Goal: Information Seeking & Learning: Understand process/instructions

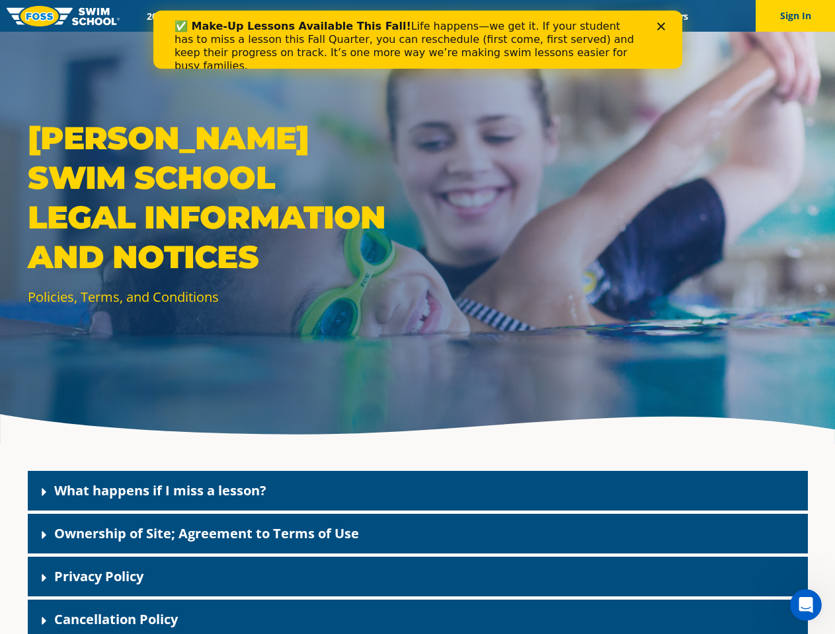
click at [417, 333] on div "[PERSON_NAME] Swim School Legal Information and Notices Policies, Terms, and Co…" at bounding box center [417, 222] width 835 height 444
click at [795, 16] on button "Sign In" at bounding box center [794, 16] width 79 height 32
click at [418, 491] on div "What happens if I miss a lesson?" at bounding box center [418, 491] width 780 height 40
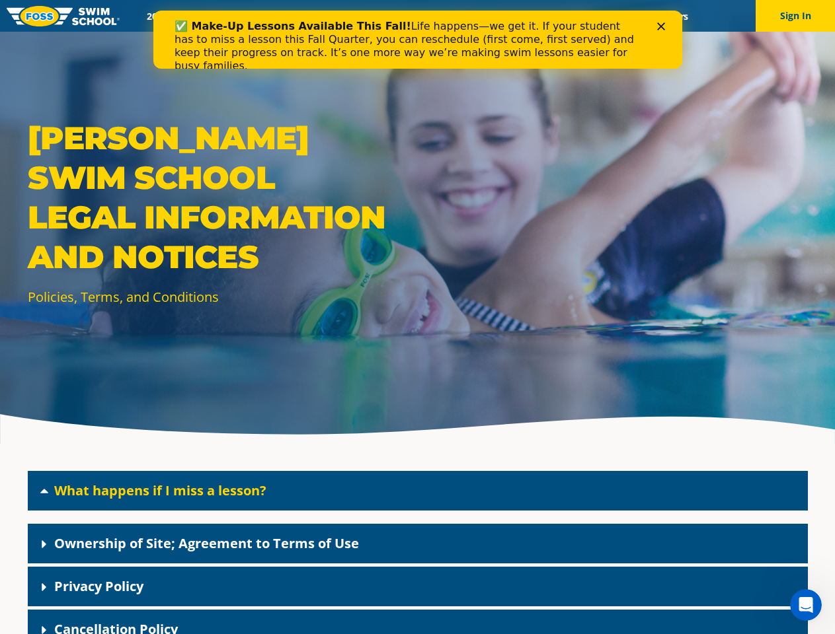
click at [160, 490] on link "What happens if I miss a lesson?" at bounding box center [160, 491] width 212 height 18
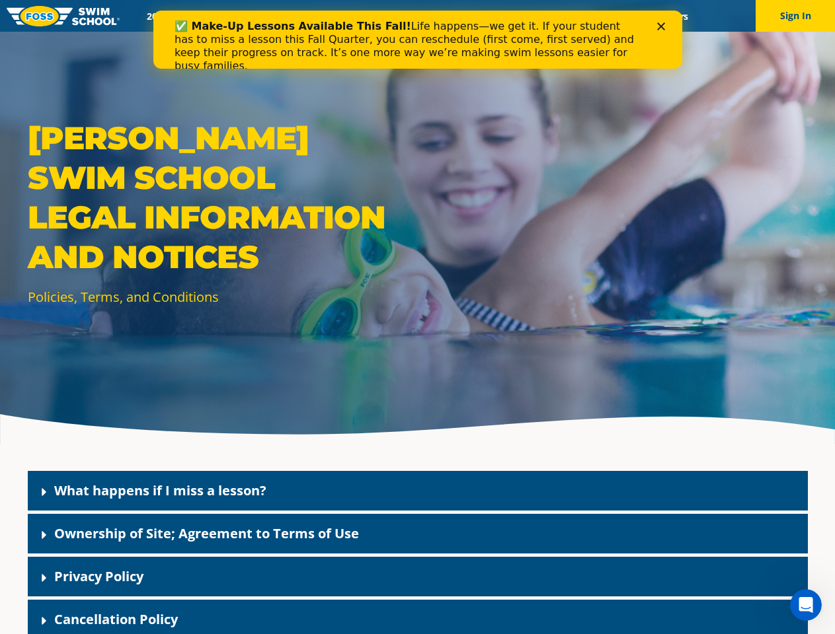
click at [418, 534] on div "Ownership of Site; Agreement to Terms of Use" at bounding box center [418, 534] width 780 height 40
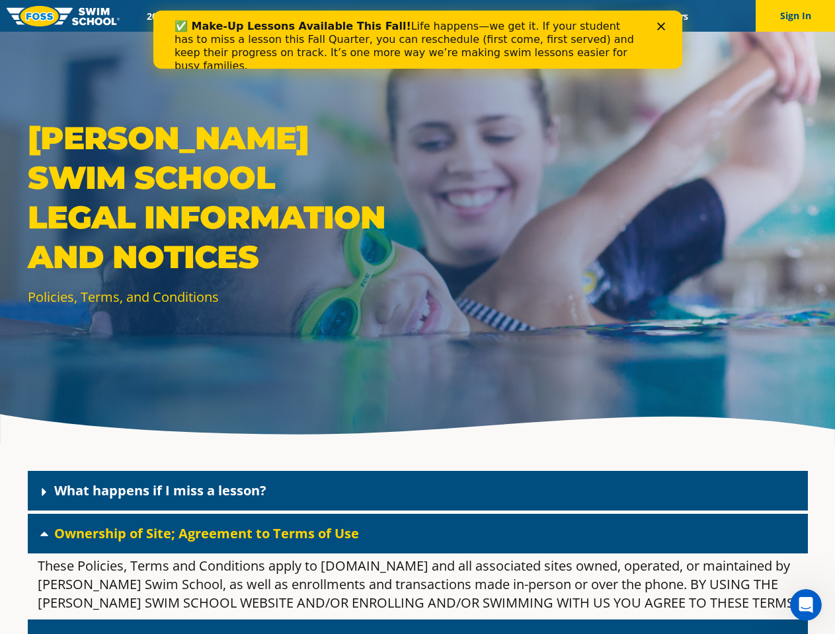
click at [206, 533] on link "Ownership of Site; Agreement to Terms of Use" at bounding box center [206, 534] width 305 height 18
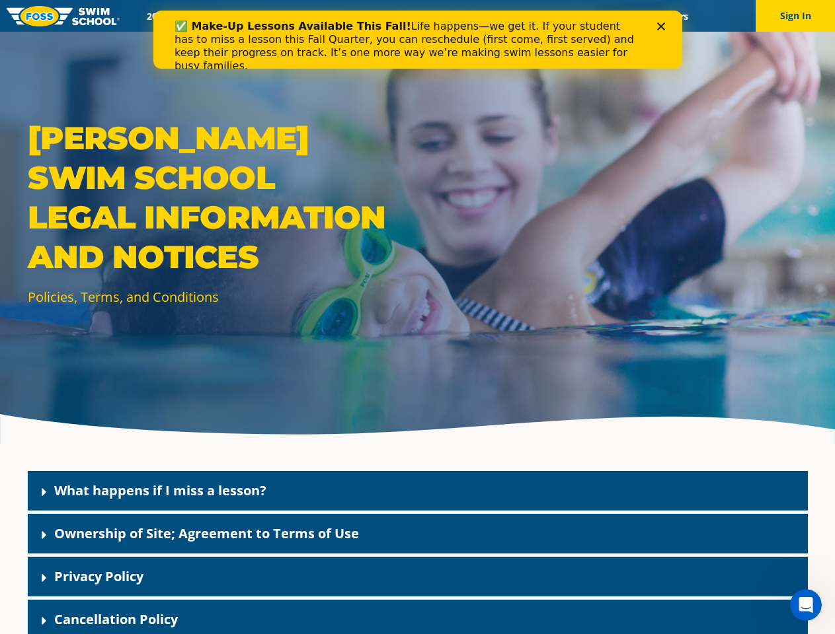
click at [418, 577] on div "Privacy Policy" at bounding box center [418, 577] width 780 height 40
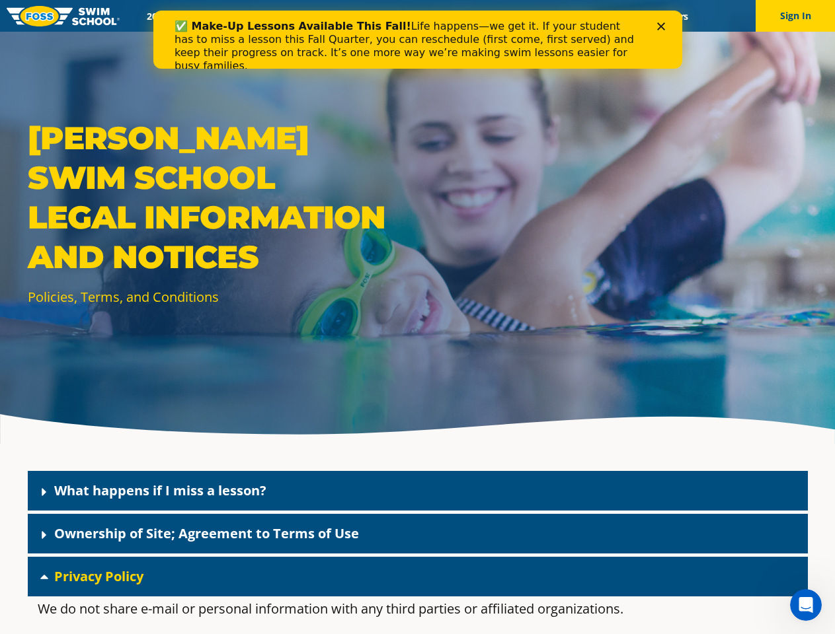
click at [98, 576] on link "Privacy Policy" at bounding box center [98, 577] width 89 height 18
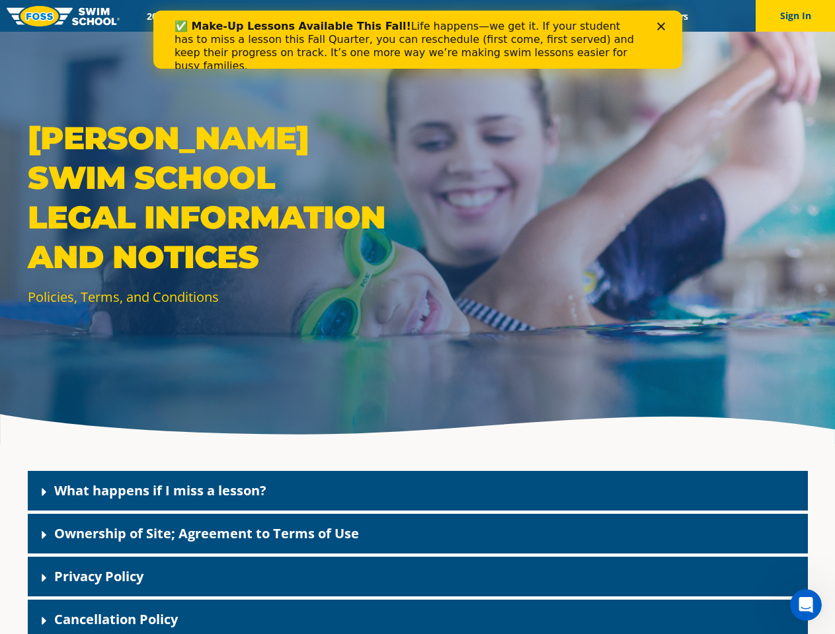
click at [418, 617] on div "Cancellation Policy" at bounding box center [418, 620] width 780 height 40
click at [116, 619] on link "Cancellation Policy" at bounding box center [116, 620] width 124 height 18
